Goal: Obtain resource: Download file/media

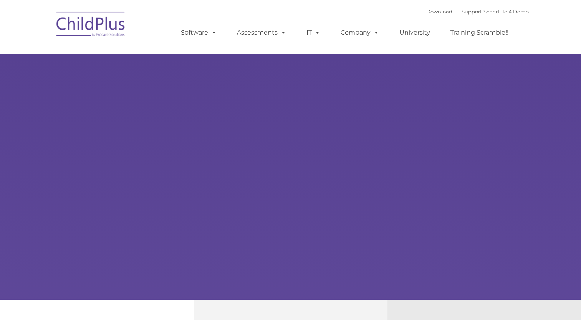
select select "MEDIUM"
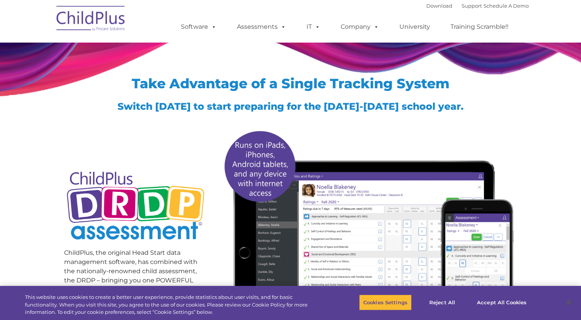
click at [93, 28] on img at bounding box center [91, 19] width 77 height 38
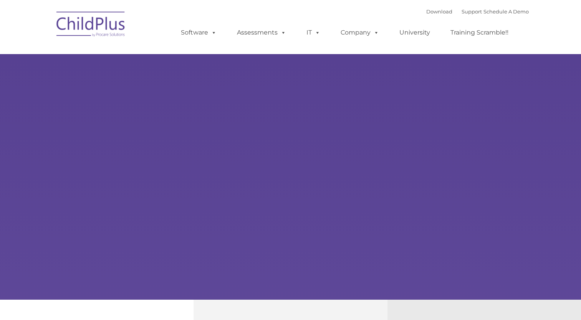
type input ""
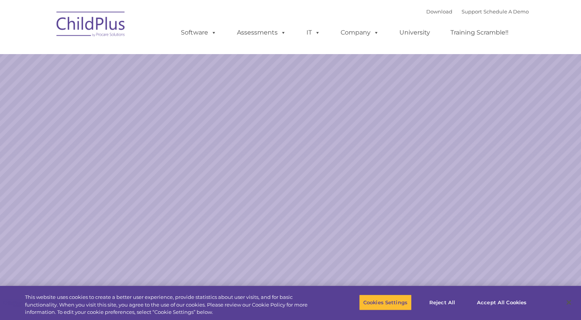
select select "MEDIUM"
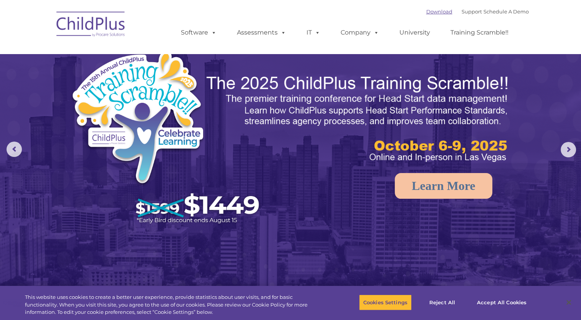
click at [426, 8] on link "Download" at bounding box center [439, 11] width 26 height 6
